Goal: Transaction & Acquisition: Purchase product/service

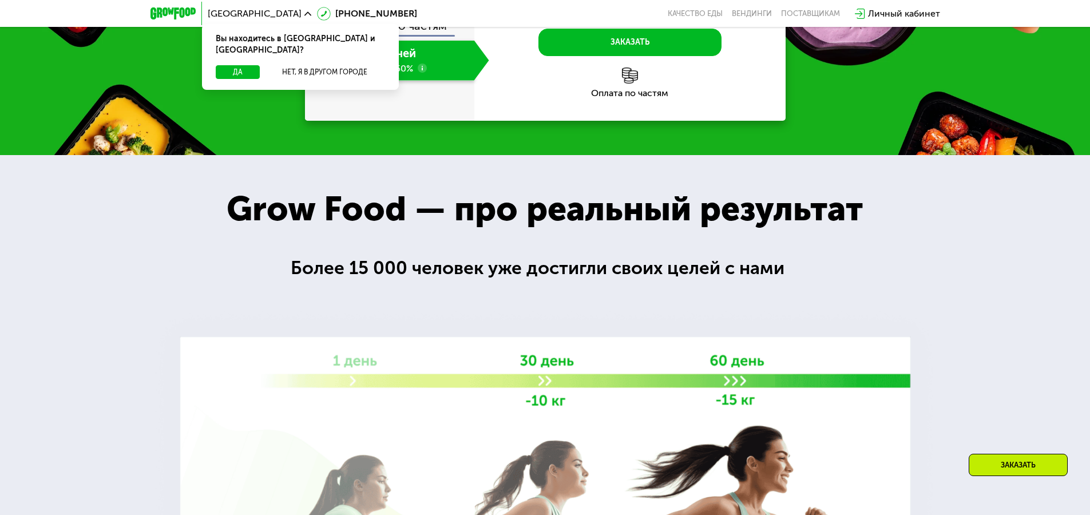
scroll to position [697, 0]
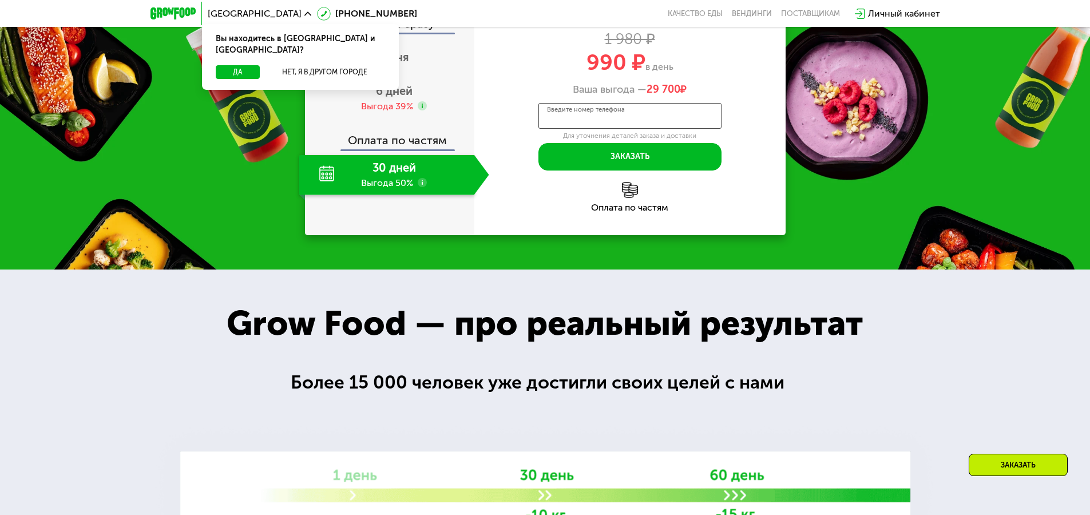
click at [663, 121] on input "Введите номер телефона" at bounding box center [629, 116] width 183 height 26
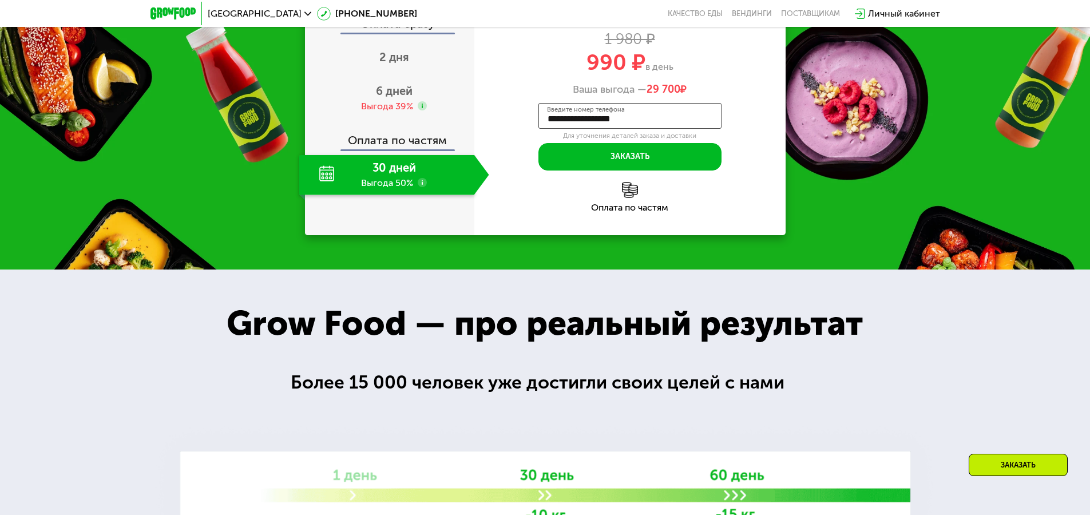
type input "**********"
click at [612, 162] on button "Заказать" at bounding box center [629, 156] width 183 height 27
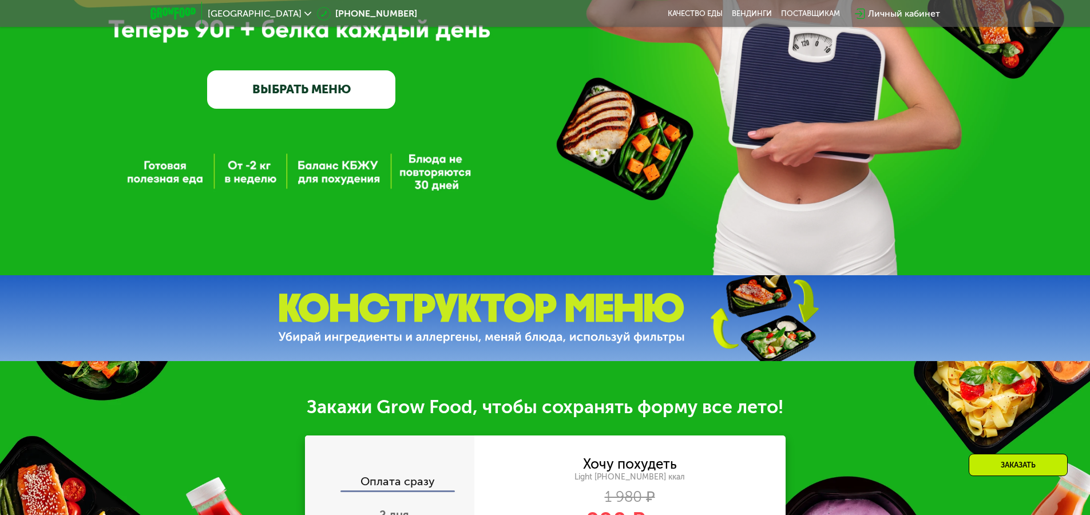
scroll to position [125, 0]
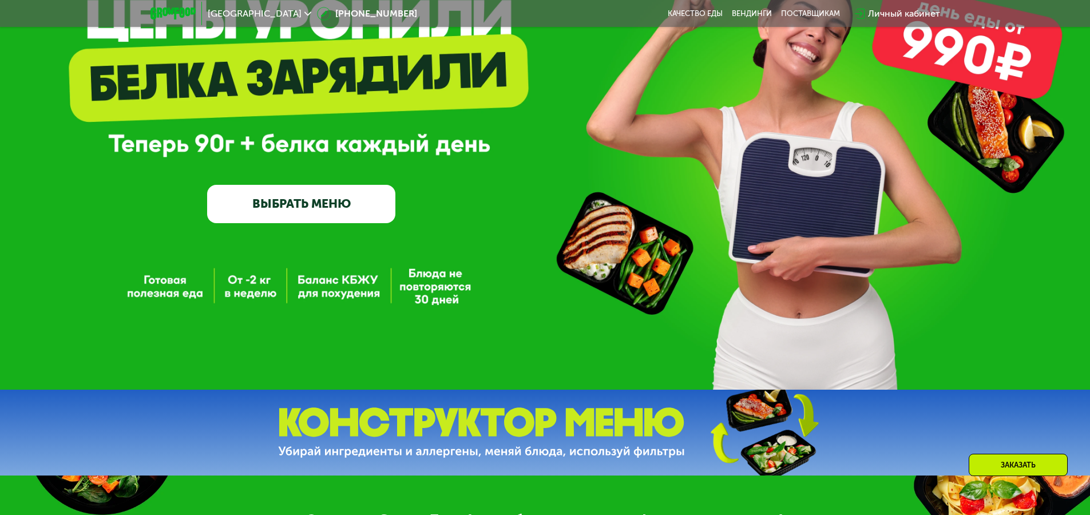
click at [319, 207] on link "ВЫБРАТЬ МЕНЮ" at bounding box center [301, 204] width 188 height 38
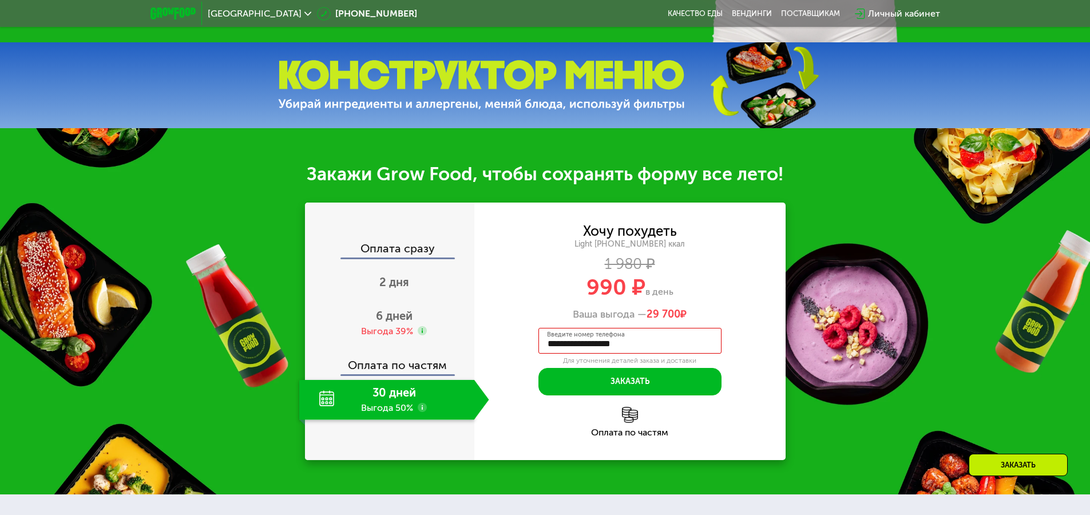
scroll to position [301, 0]
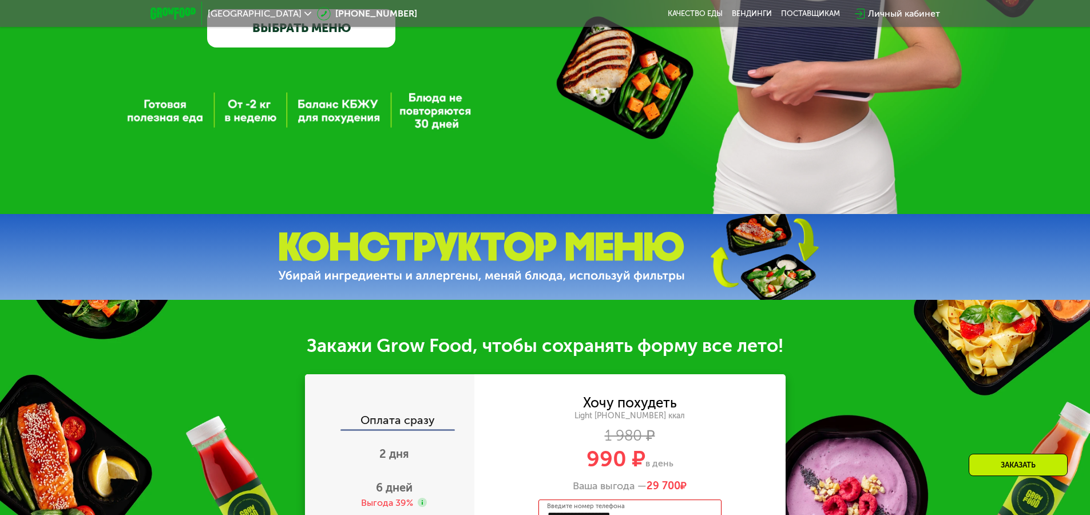
click at [300, 34] on link "ВЫБРАТЬ МЕНЮ" at bounding box center [301, 28] width 188 height 38
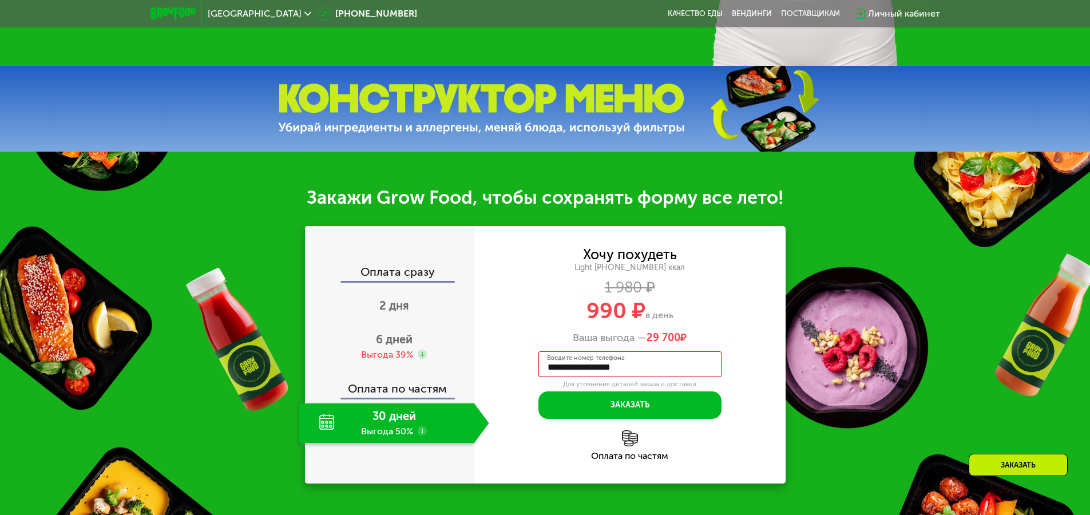
scroll to position [220, 0]
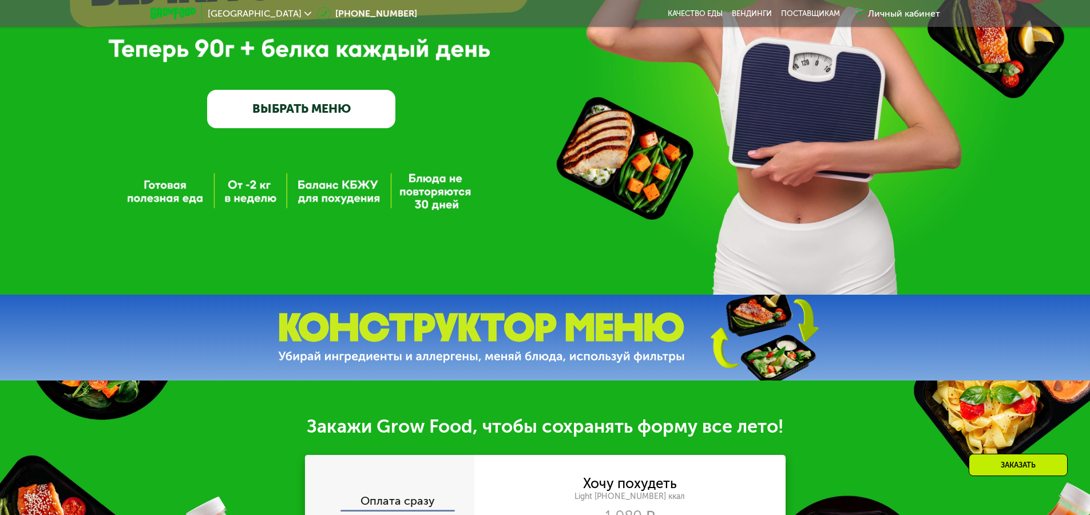
click at [330, 109] on link "ВЫБРАТЬ МЕНЮ" at bounding box center [301, 109] width 188 height 38
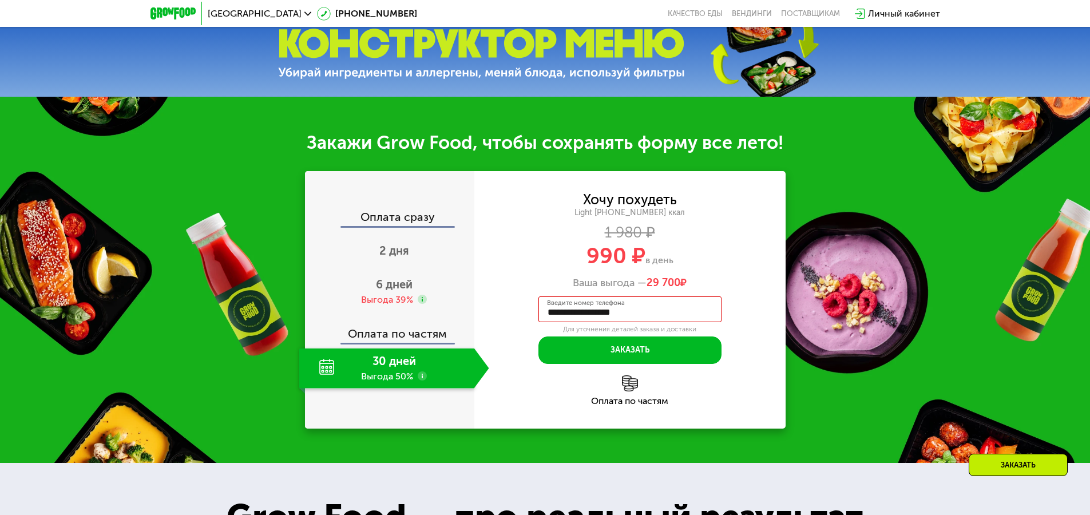
scroll to position [965, 0]
